Goal: Information Seeking & Learning: Understand process/instructions

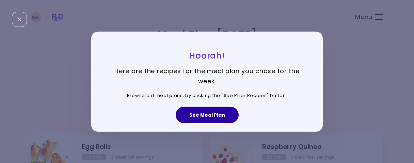
click at [203, 115] on button "See Meal Plan" at bounding box center [207, 115] width 63 height 16
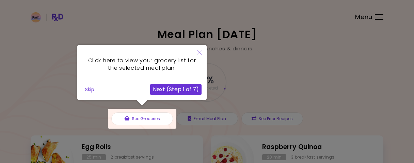
click at [199, 52] on icon "Close" at bounding box center [199, 52] width 5 height 5
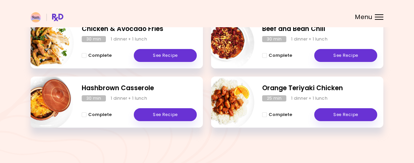
scroll to position [297, 0]
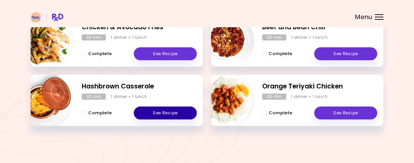
click at [162, 113] on link "See Recipe" at bounding box center [165, 113] width 63 height 13
